Goal: Book appointment/travel/reservation

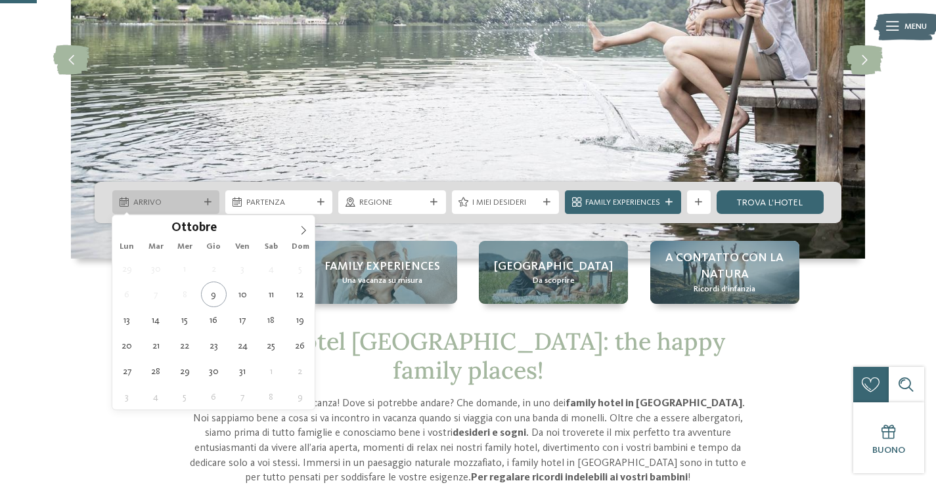
click at [186, 198] on span "Arrivo" at bounding box center [166, 203] width 66 height 12
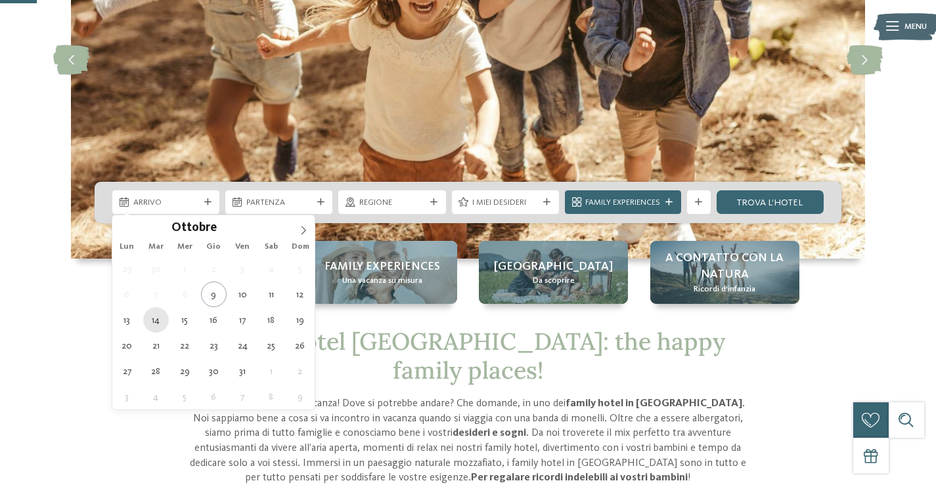
type div "[DATE]"
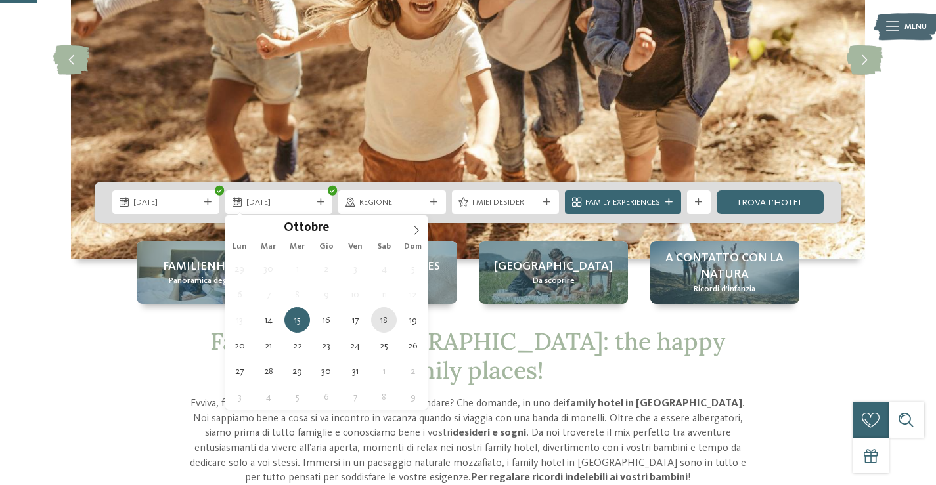
type div "[DATE]"
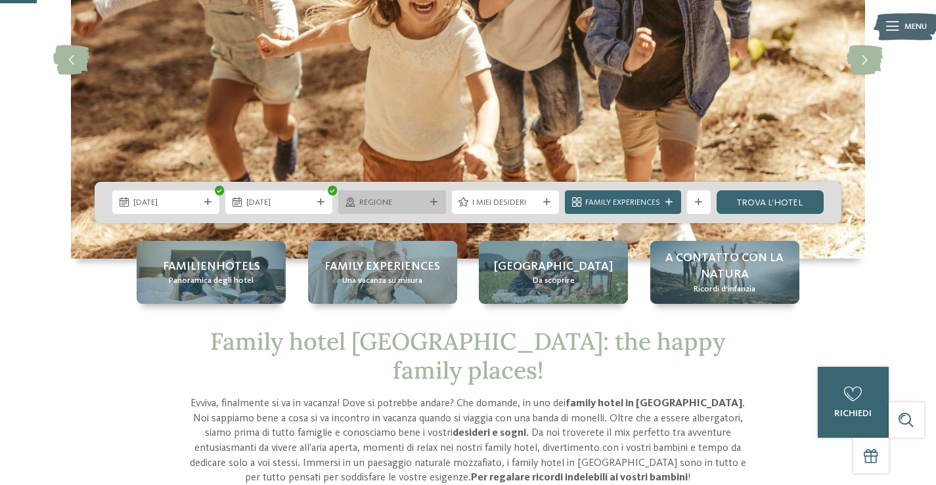
click at [402, 202] on span "Regione" at bounding box center [392, 203] width 66 height 12
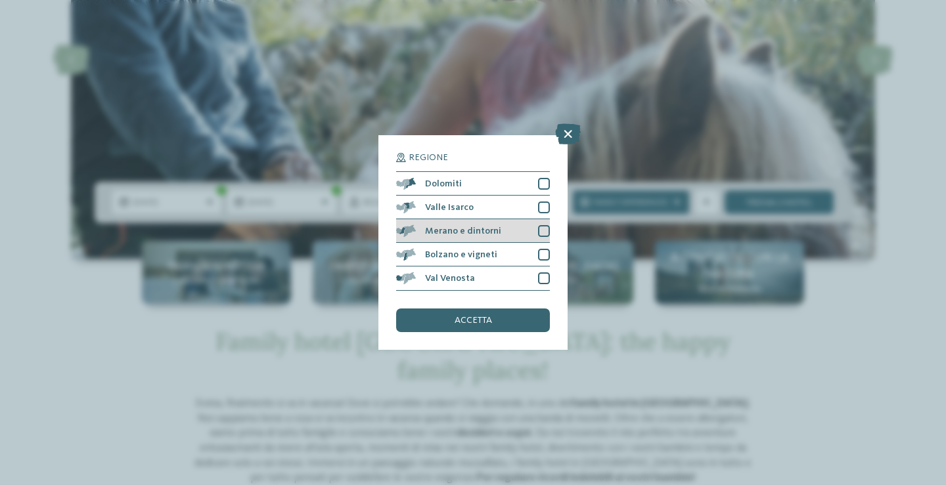
click at [541, 229] on div at bounding box center [544, 231] width 12 height 12
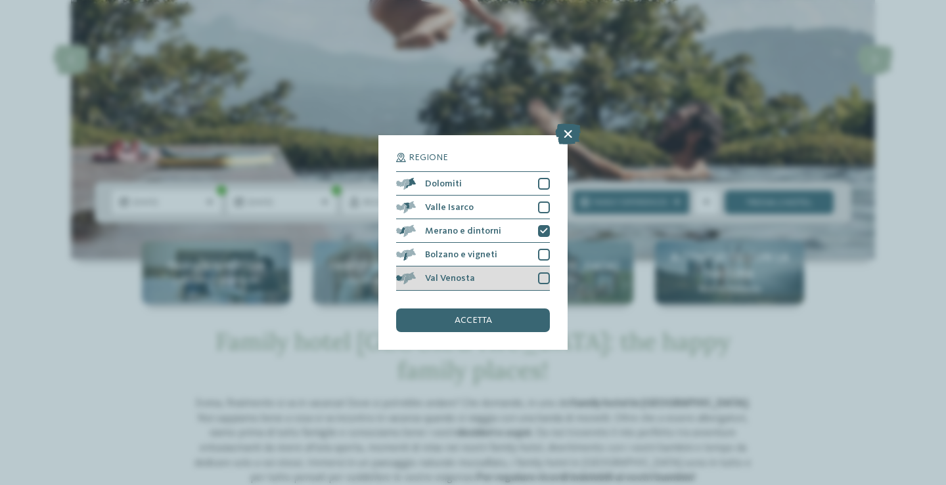
click at [549, 275] on div at bounding box center [544, 279] width 12 height 12
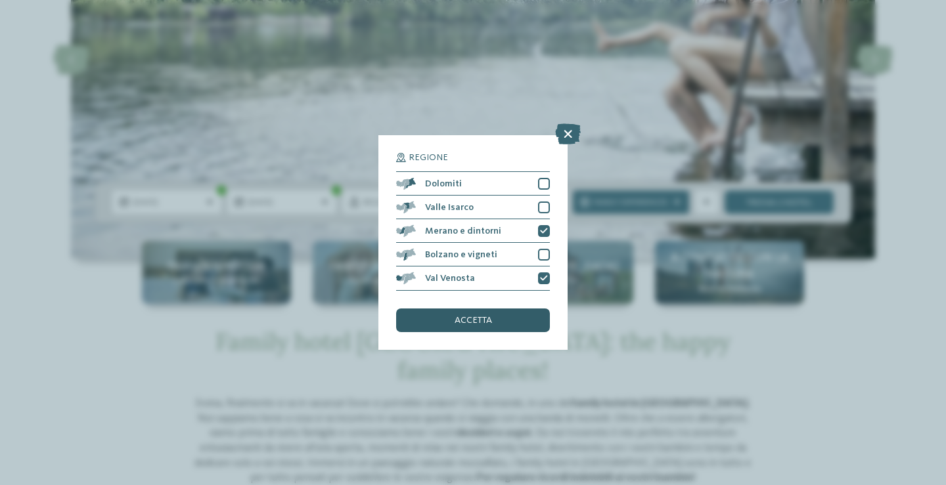
click at [524, 311] on div "accetta" at bounding box center [473, 321] width 154 height 24
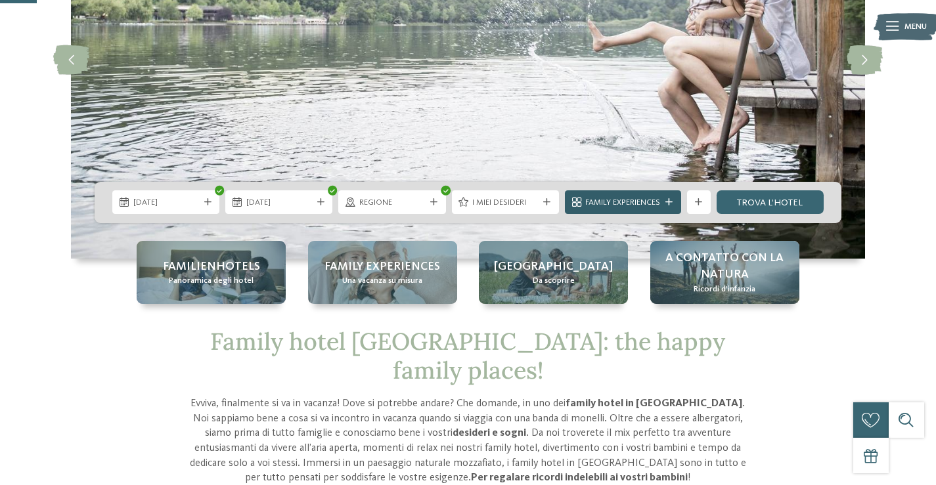
click at [620, 208] on span "Family Experiences" at bounding box center [622, 203] width 75 height 12
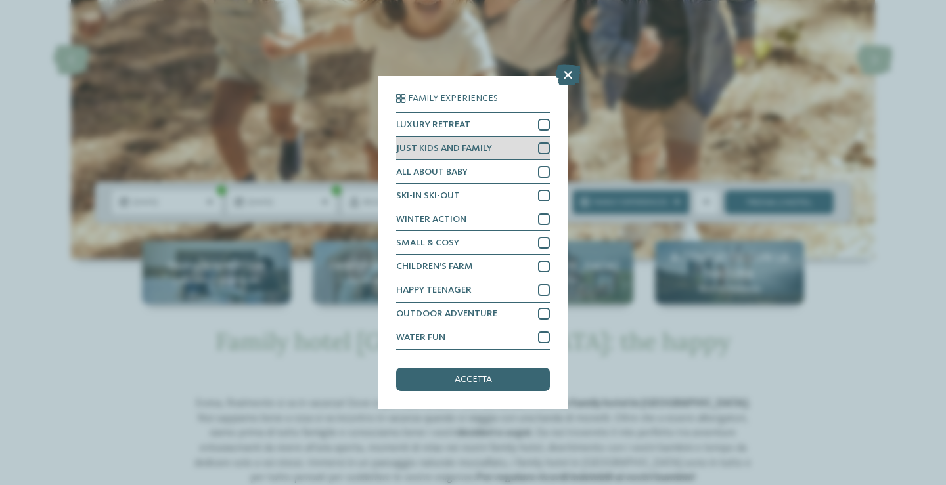
click at [543, 145] on div at bounding box center [544, 149] width 12 height 12
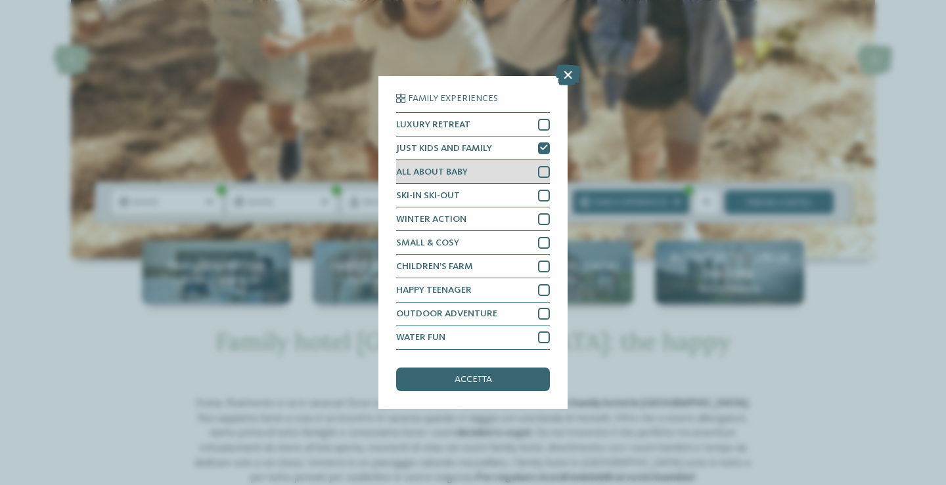
click at [542, 170] on div at bounding box center [544, 172] width 12 height 12
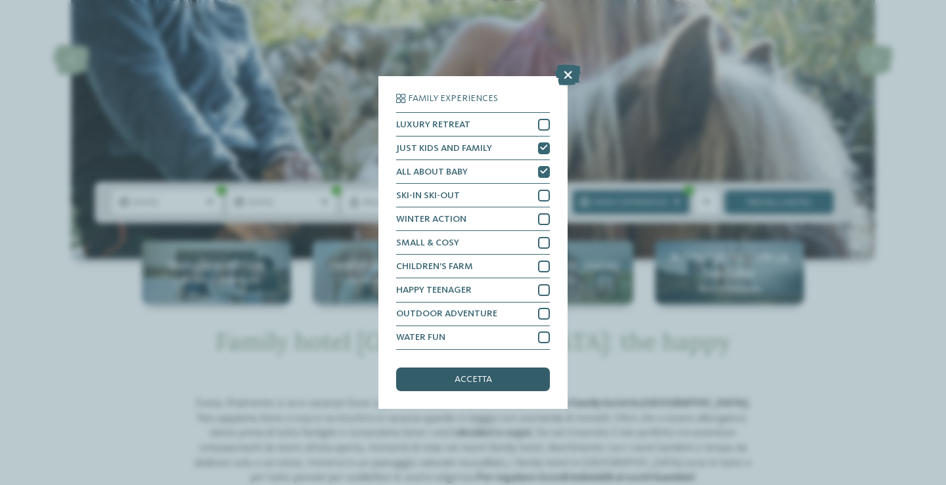
click at [488, 377] on span "accetta" at bounding box center [473, 379] width 37 height 9
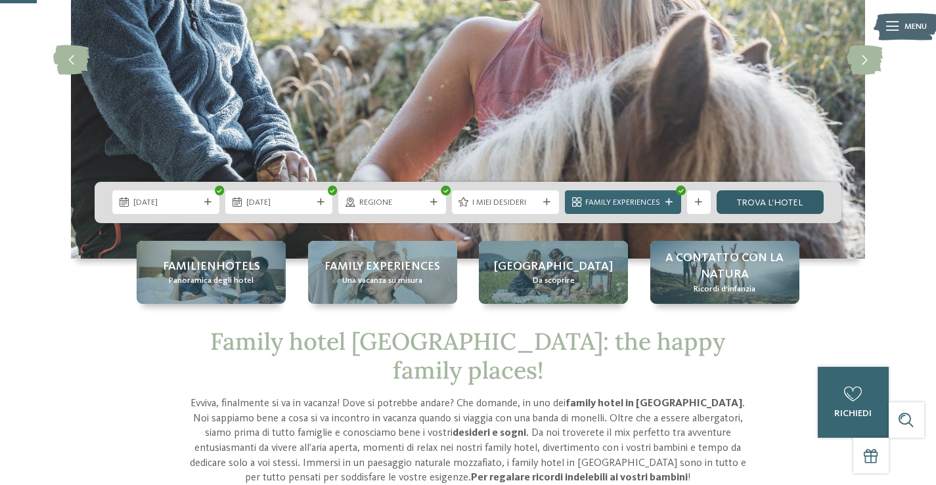
click at [750, 202] on link "trova l’hotel" at bounding box center [770, 203] width 107 height 24
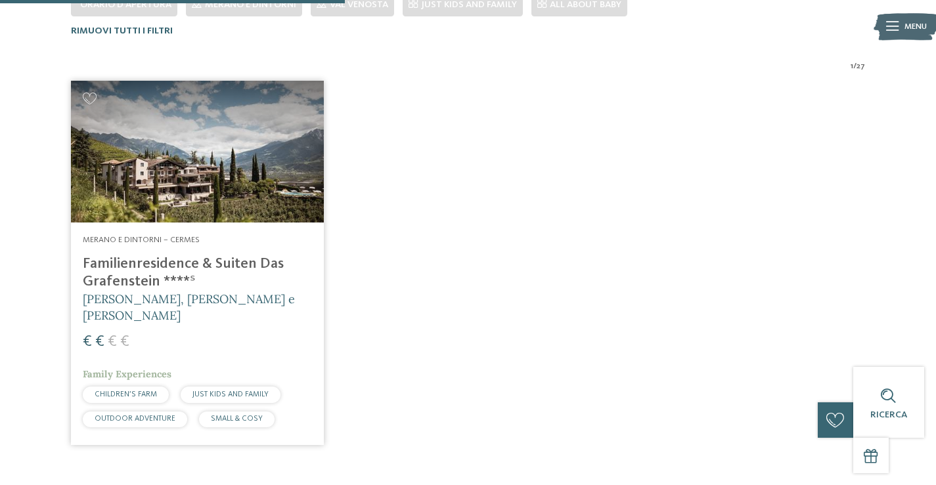
click at [177, 266] on h4 "Familienresidence & Suiten Das Grafenstein ****ˢ" at bounding box center [197, 273] width 229 height 35
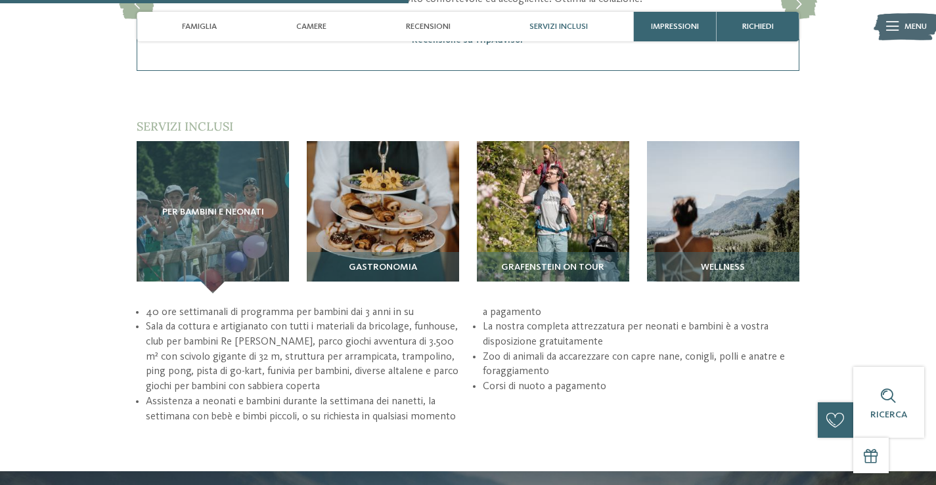
scroll to position [1642, 0]
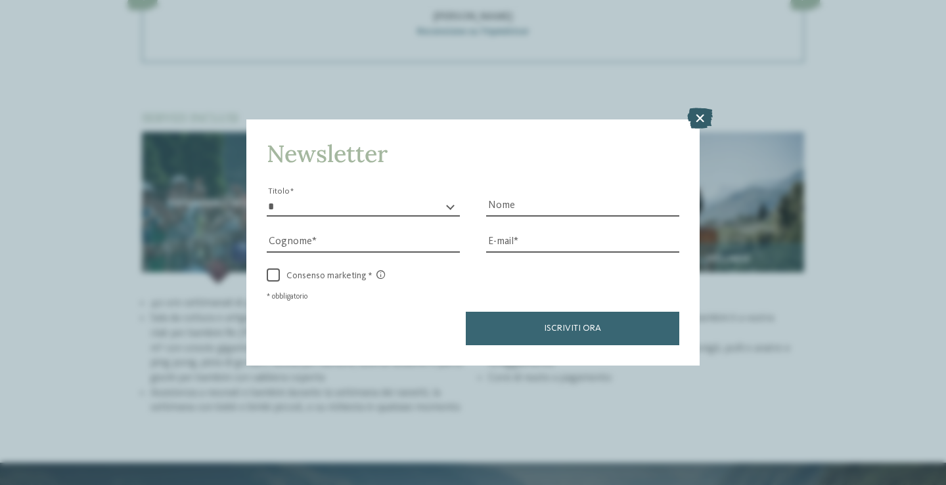
click at [700, 116] on icon at bounding box center [700, 118] width 26 height 21
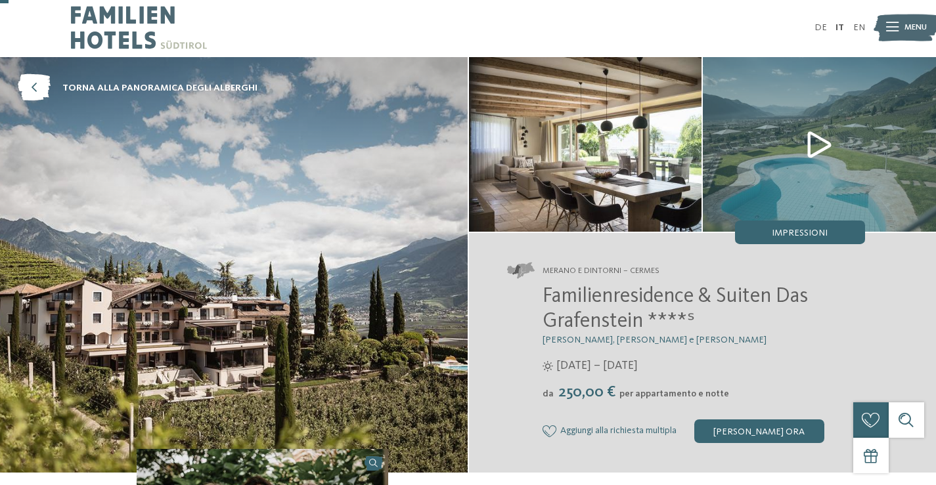
scroll to position [0, 0]
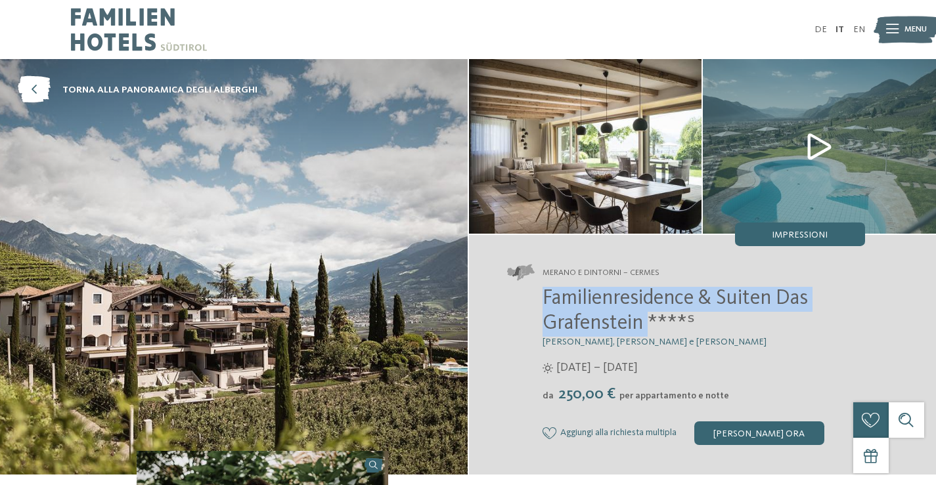
drag, startPoint x: 541, startPoint y: 296, endPoint x: 646, endPoint y: 321, distance: 108.2
click at [646, 321] on div "Familienresidence & Suiten Das Grafenstein ****ˢ Alexandra, Charlotte e Isabell…" at bounding box center [686, 366] width 358 height 158
copy span "Familienresidence & Suiten Das Grafenstein"
